Goal: Task Accomplishment & Management: Use online tool/utility

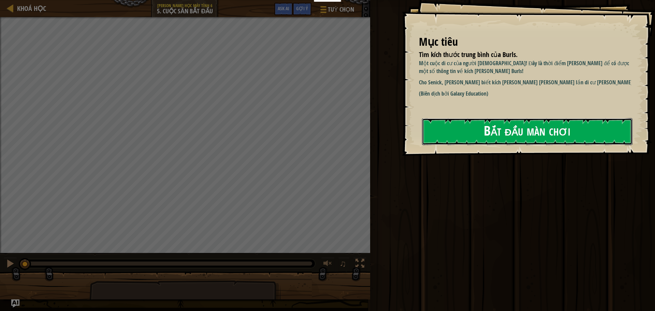
click at [487, 137] on button "Bắt đầu màn chơi" at bounding box center [527, 131] width 210 height 27
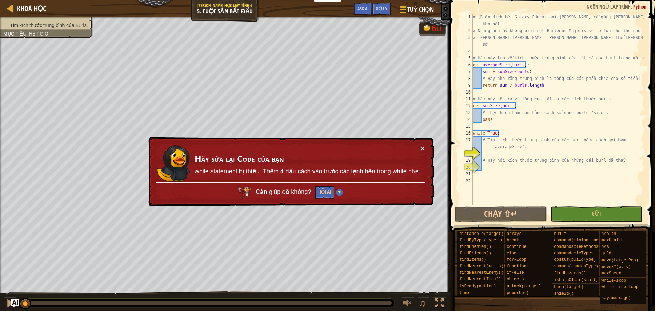
click at [422, 146] on button "×" at bounding box center [422, 148] width 4 height 7
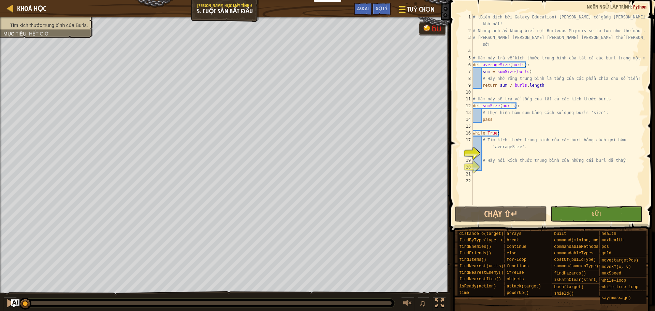
click at [418, 8] on span "Tuỳ chọn" at bounding box center [421, 9] width 28 height 9
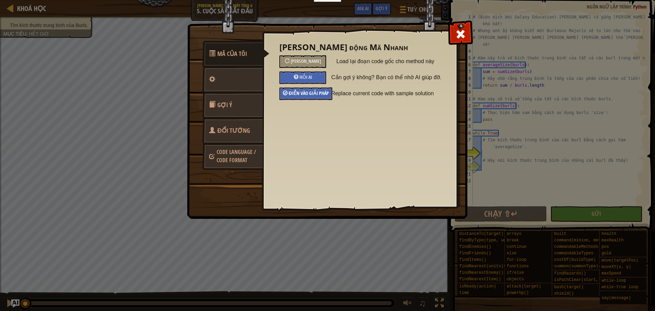
click at [309, 92] on span "Điền vào giải pháp" at bounding box center [308, 93] width 40 height 6
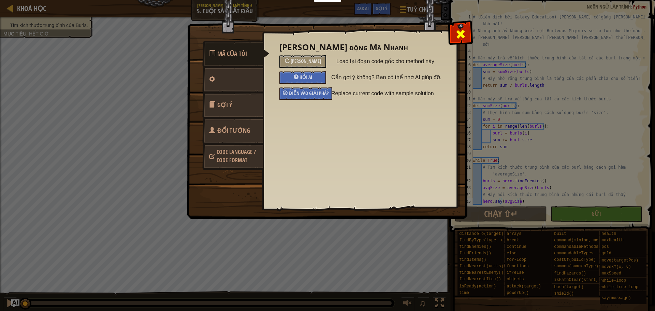
click at [456, 34] on span at bounding box center [460, 34] width 11 height 11
type textarea "hero.say(avgSize)"
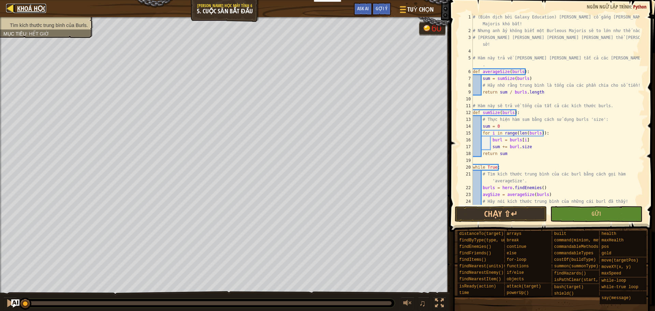
click at [30, 8] on span "Khoá học" at bounding box center [31, 8] width 29 height 9
